Goal: Task Accomplishment & Management: Use online tool/utility

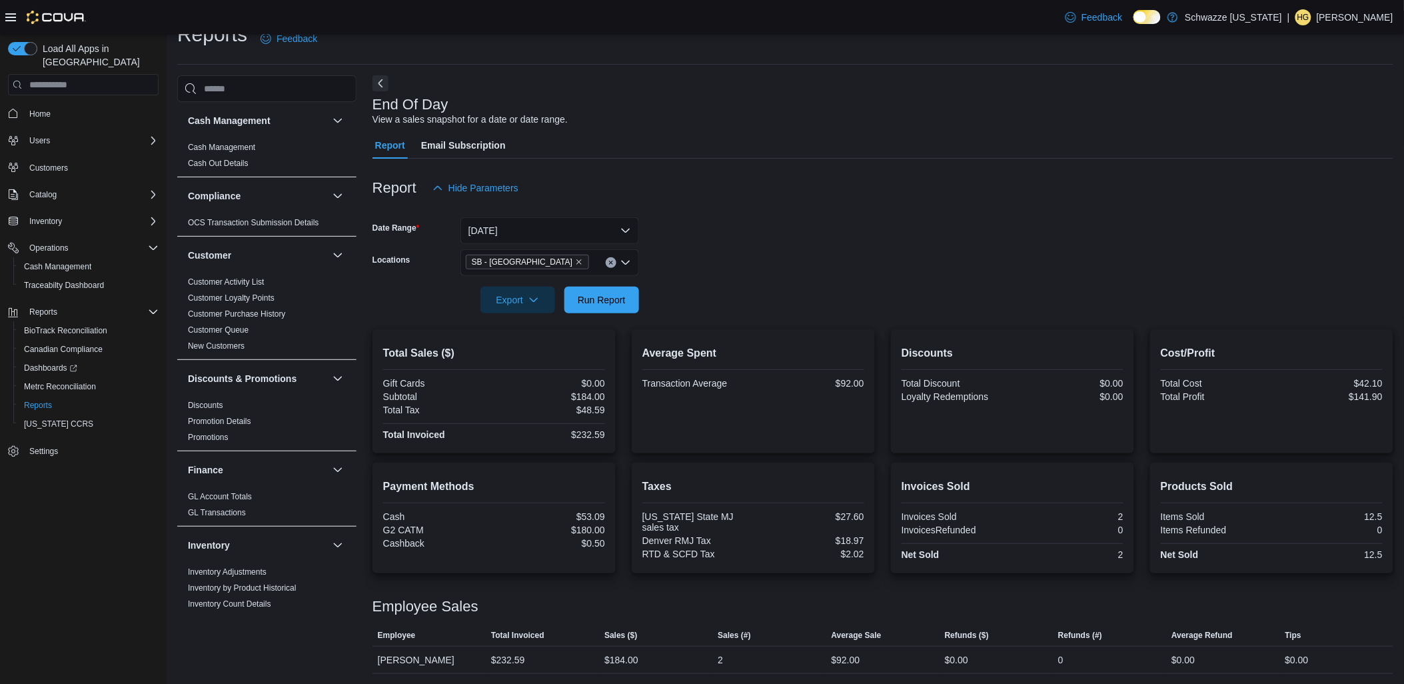
scroll to position [313, 0]
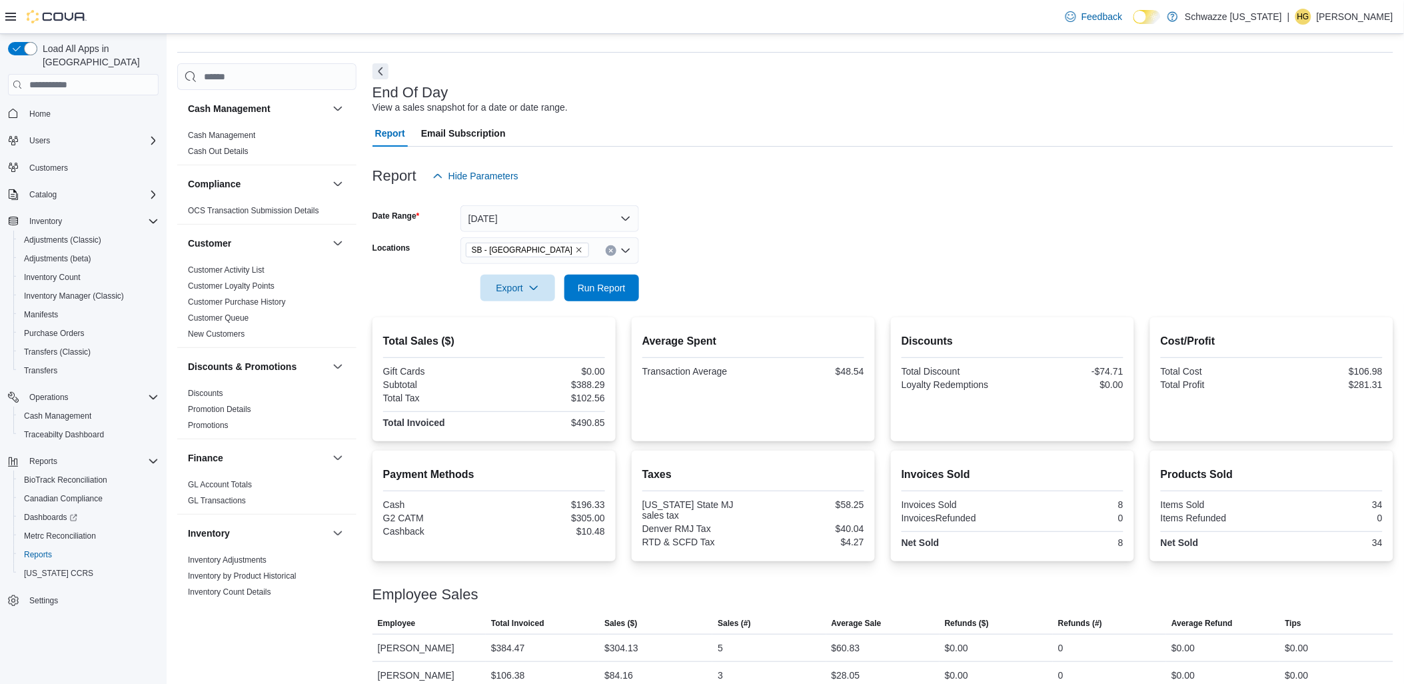
scroll to position [51, 0]
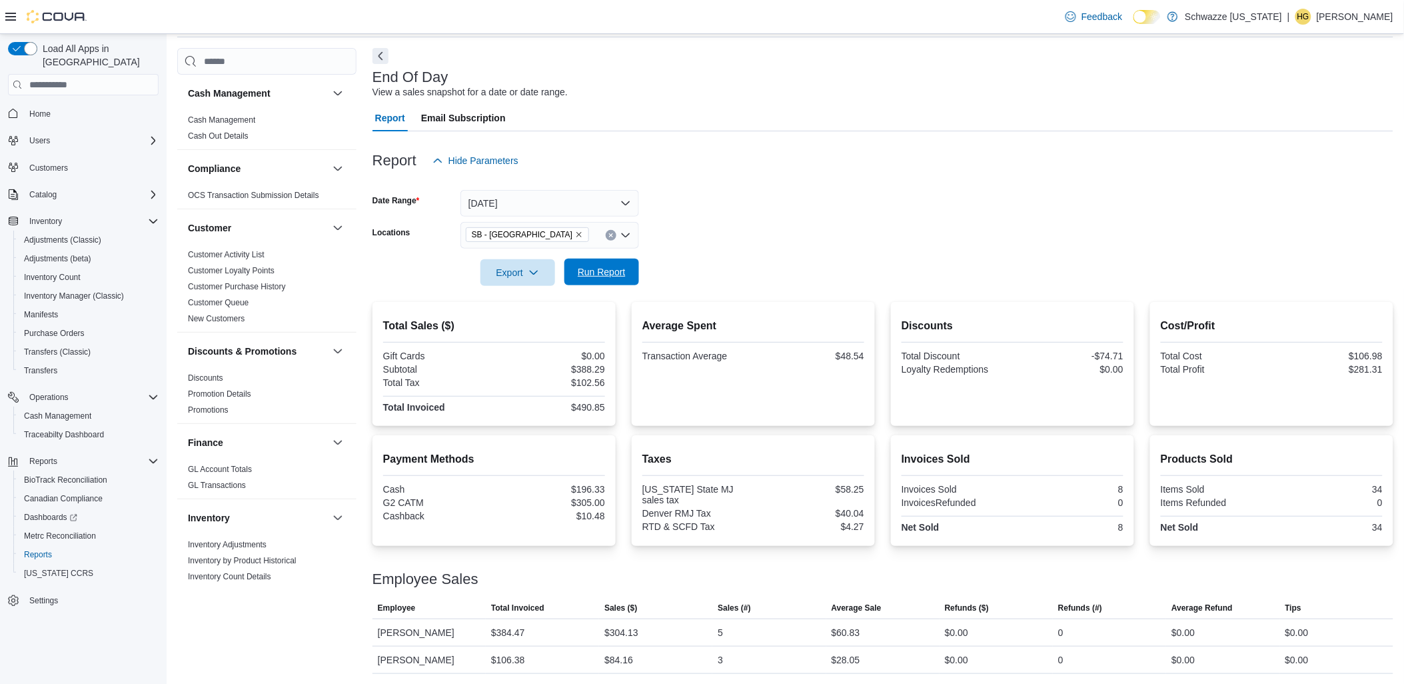
click at [604, 278] on span "Run Report" at bounding box center [602, 271] width 48 height 13
